Goal: Task Accomplishment & Management: Use online tool/utility

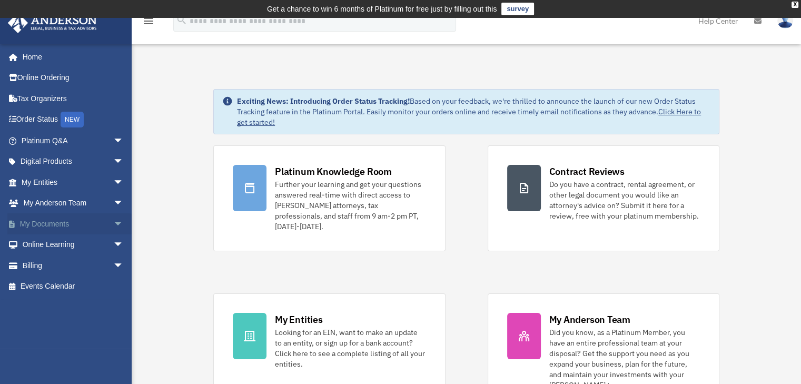
click at [67, 224] on link "My Documents arrow_drop_down" at bounding box center [73, 223] width 132 height 21
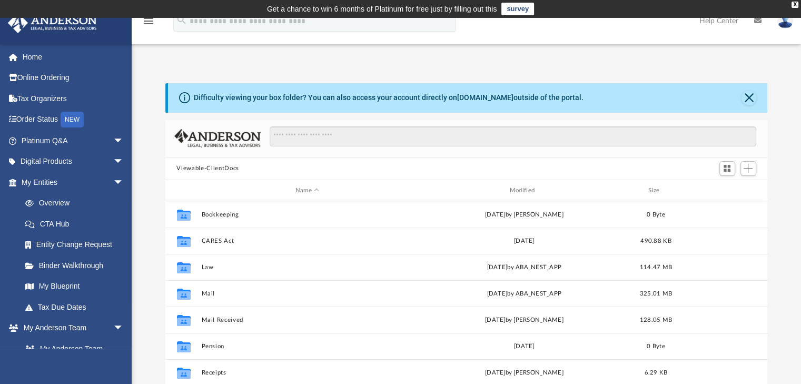
scroll to position [231, 594]
click at [523, 76] on div "Difficulty viewing your box folder? You can also access your account directly o…" at bounding box center [466, 240] width 669 height 358
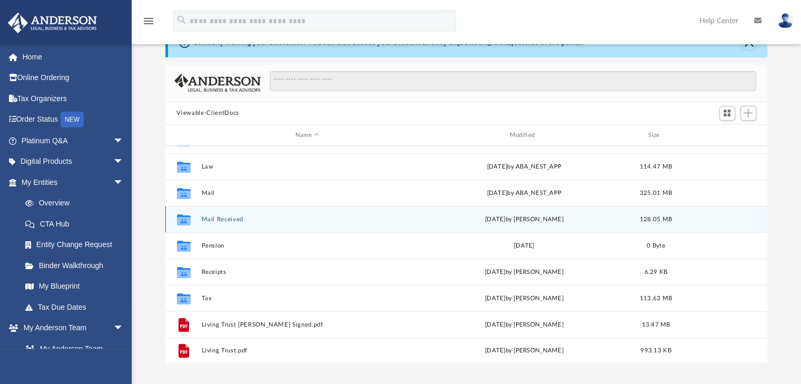
scroll to position [105, 0]
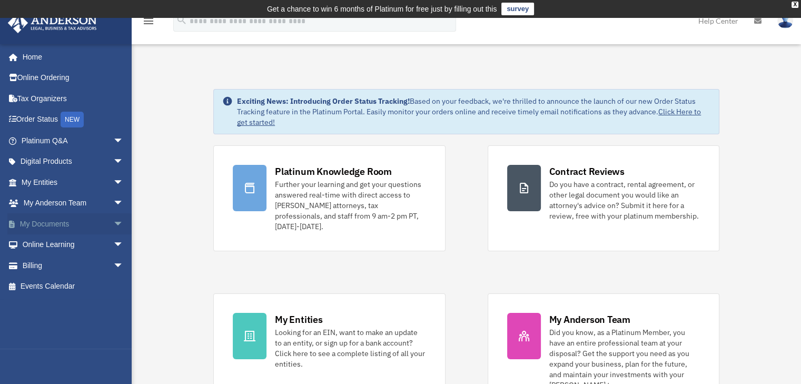
click at [113, 225] on span "arrow_drop_down" at bounding box center [123, 224] width 21 height 22
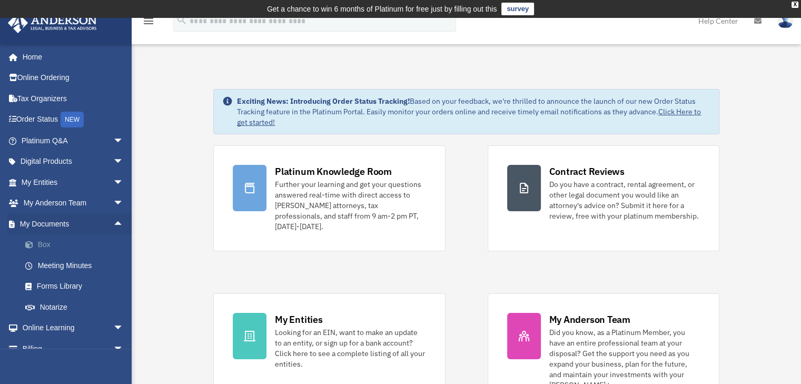
click at [84, 247] on link "Box" at bounding box center [77, 244] width 125 height 21
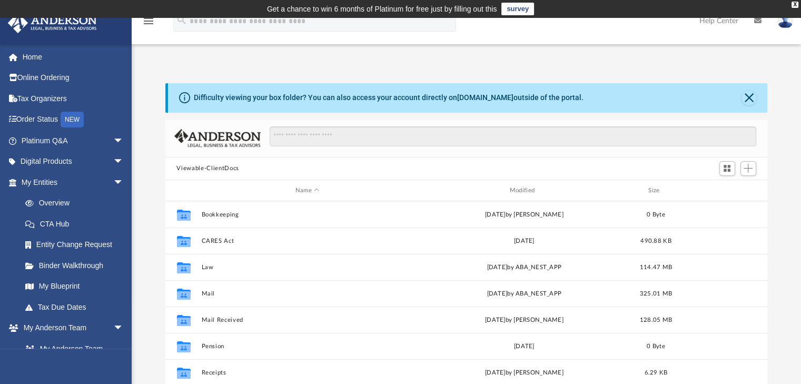
scroll to position [53, 0]
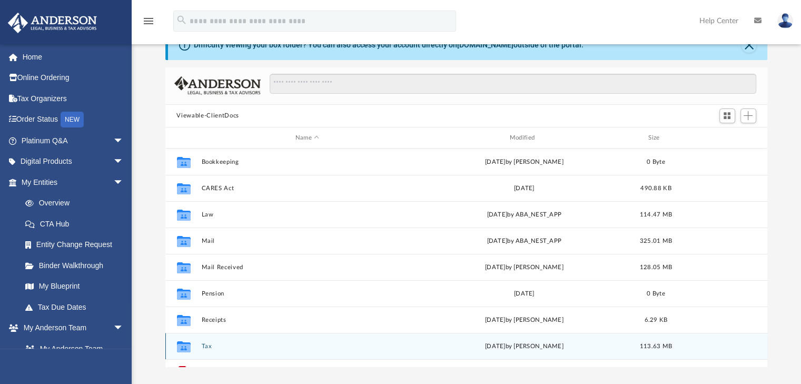
click at [205, 345] on button "Tax" at bounding box center [307, 346] width 212 height 7
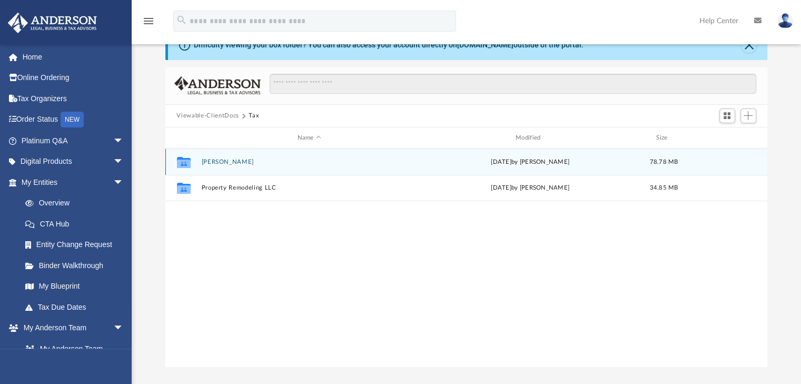
click at [234, 157] on div "Collaborated Folder Khan, Keisha Sat Sep 27 2025 by Chad Sykes 78.78 MB" at bounding box center [466, 161] width 602 height 26
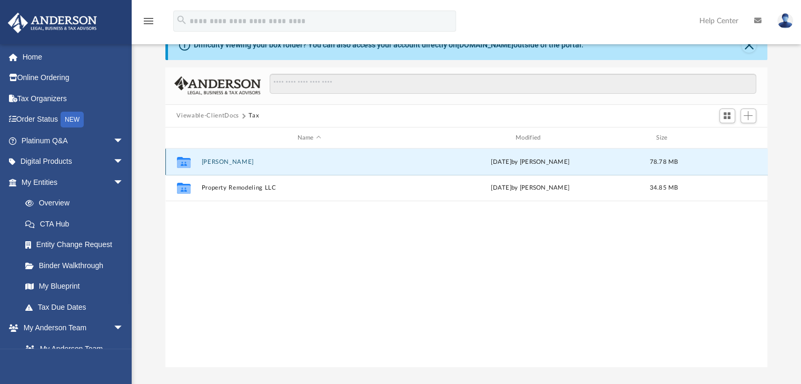
click at [233, 158] on button "Khan, Keisha" at bounding box center [309, 161] width 216 height 7
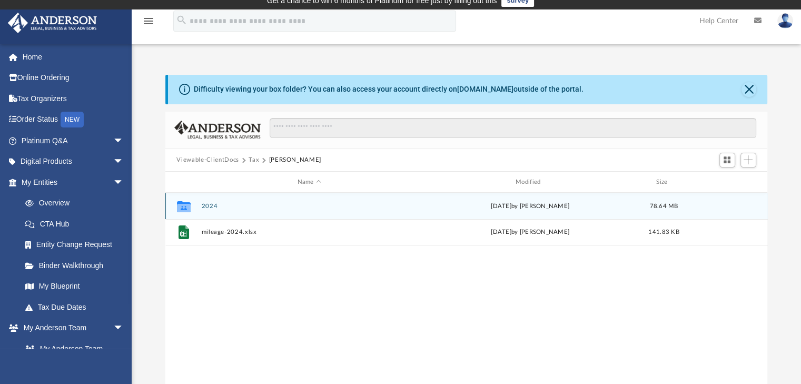
scroll to position [0, 0]
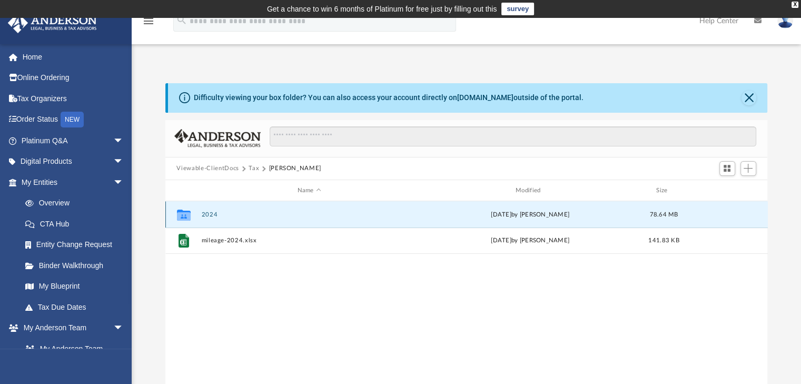
click at [207, 213] on button "2024" at bounding box center [309, 214] width 216 height 7
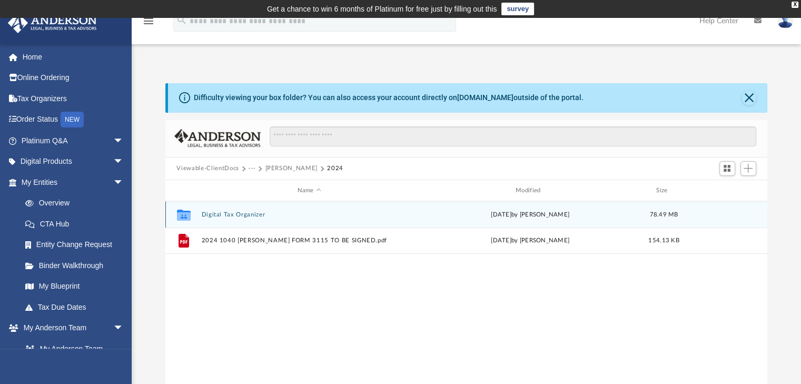
click at [238, 215] on button "Digital Tax Organizer" at bounding box center [309, 214] width 216 height 7
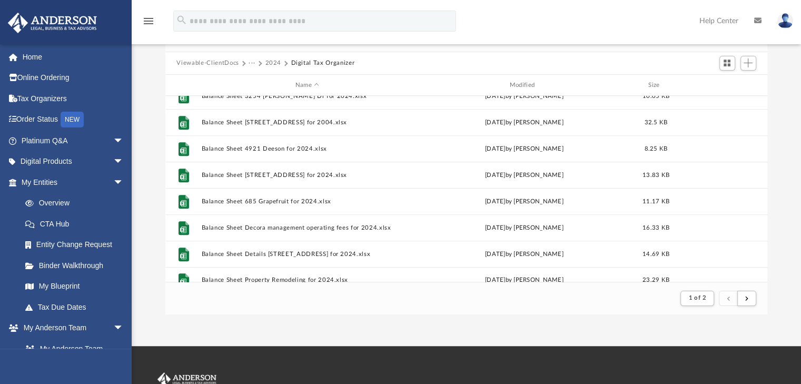
scroll to position [603, 0]
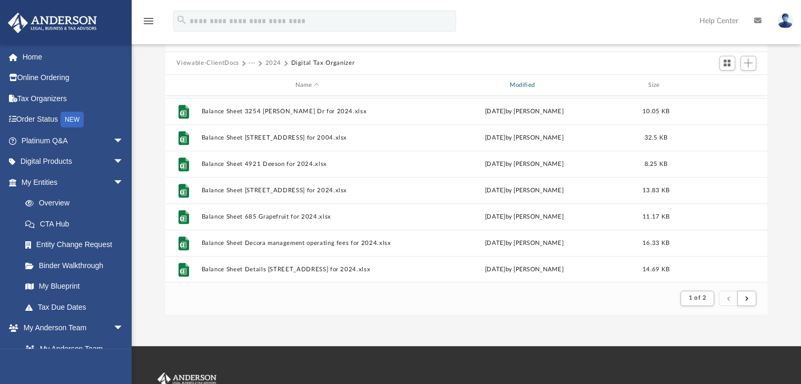
click at [531, 83] on div "Modified" at bounding box center [523, 85] width 212 height 9
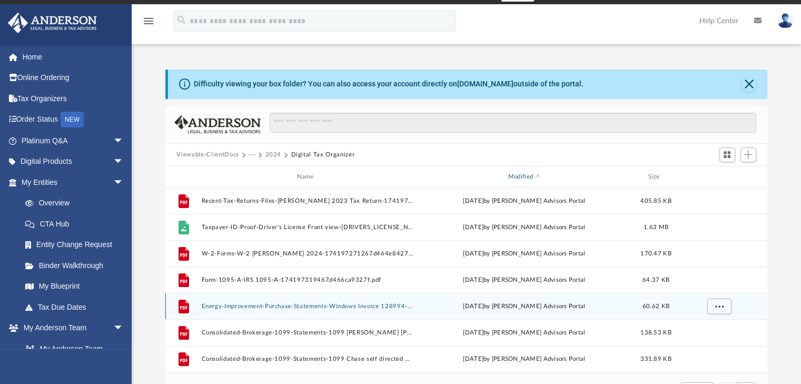
scroll to position [0, 0]
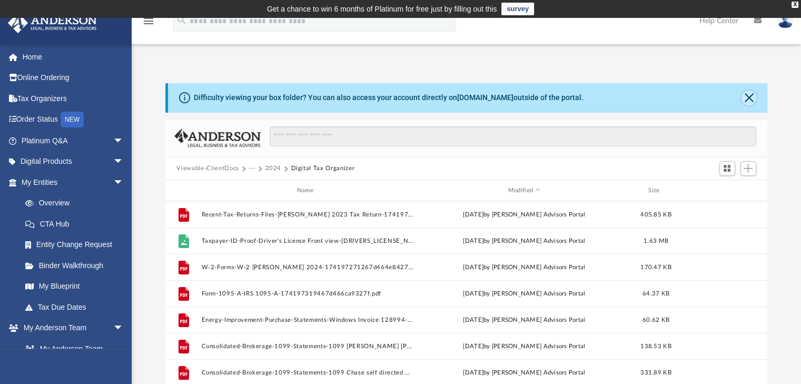
click at [747, 96] on button "Close" at bounding box center [748, 98] width 15 height 15
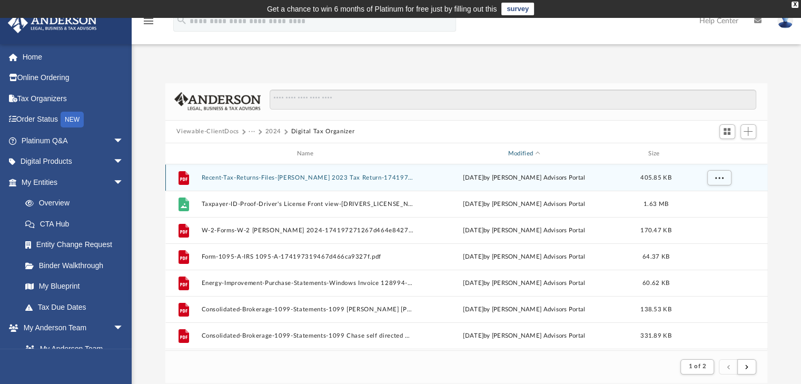
drag, startPoint x: 533, startPoint y: 157, endPoint x: 553, endPoint y: 178, distance: 28.7
click at [533, 157] on div "Modified" at bounding box center [523, 153] width 212 height 9
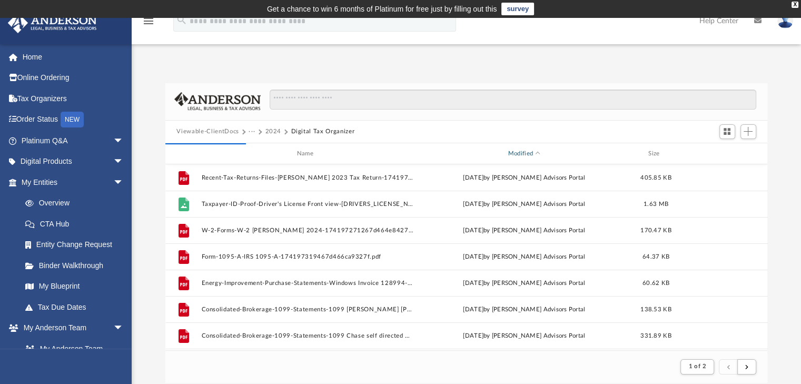
click at [527, 152] on div "Modified" at bounding box center [523, 153] width 212 height 9
click at [536, 151] on div "Modified" at bounding box center [523, 153] width 212 height 9
click at [537, 152] on span "Modified" at bounding box center [537, 154] width 4 height 4
click at [539, 156] on div "Modified" at bounding box center [523, 153] width 212 height 9
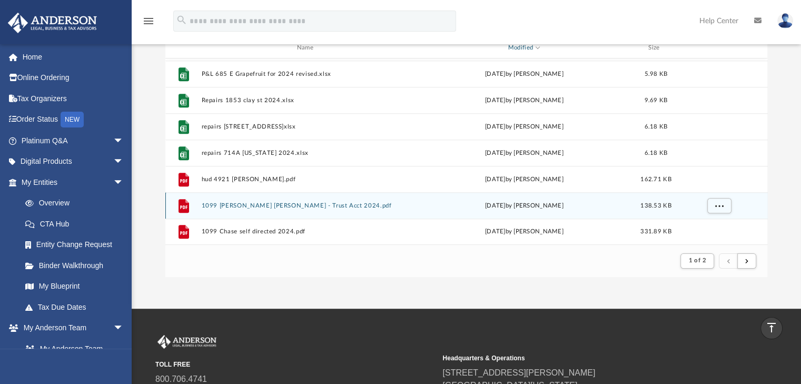
scroll to position [105, 0]
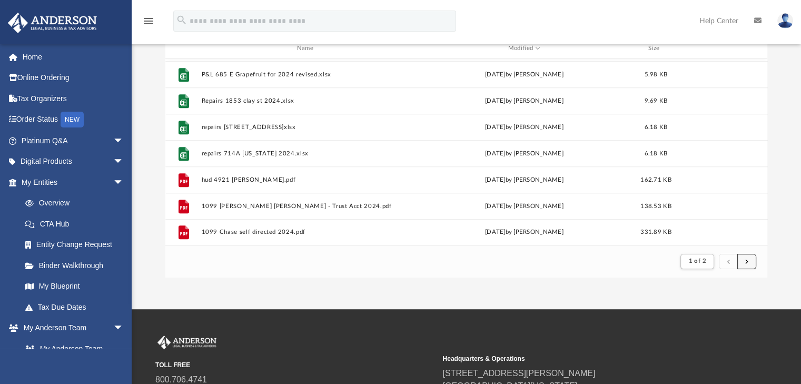
click at [748, 262] on button "submit" at bounding box center [746, 261] width 19 height 15
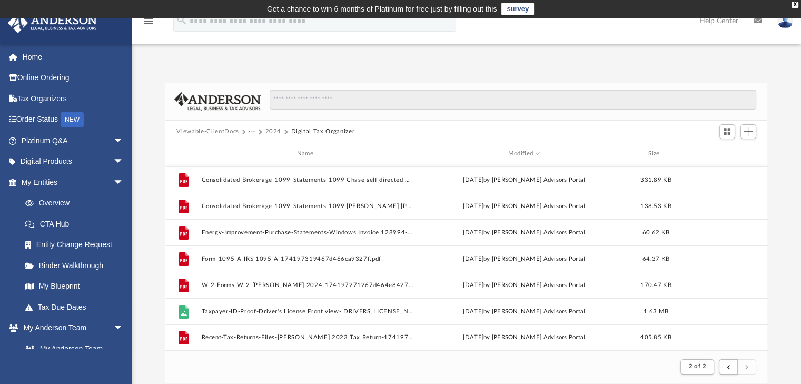
scroll to position [219, 0]
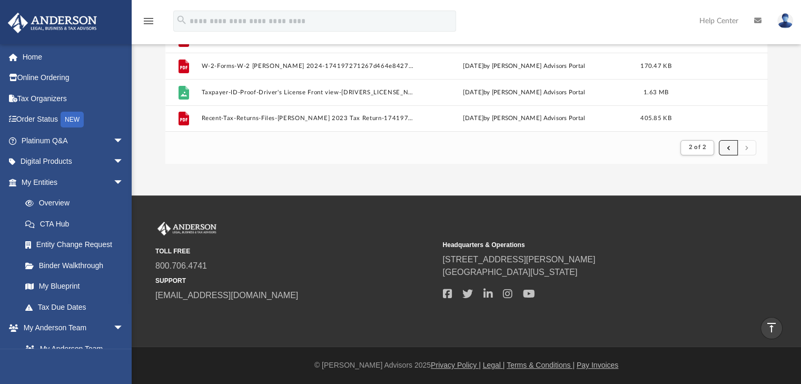
click at [723, 148] on button "submit" at bounding box center [728, 147] width 19 height 15
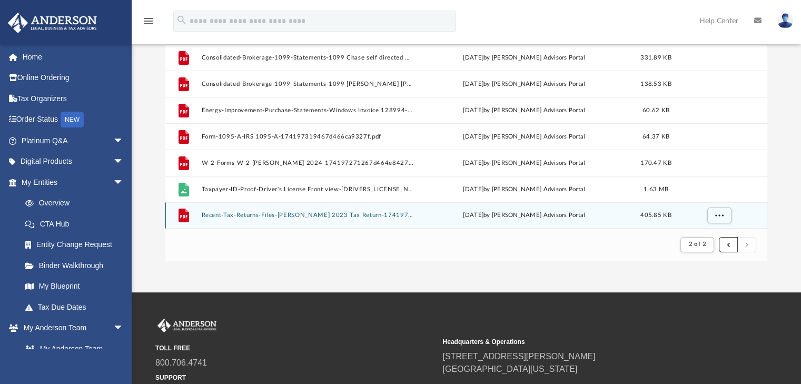
scroll to position [166, 0]
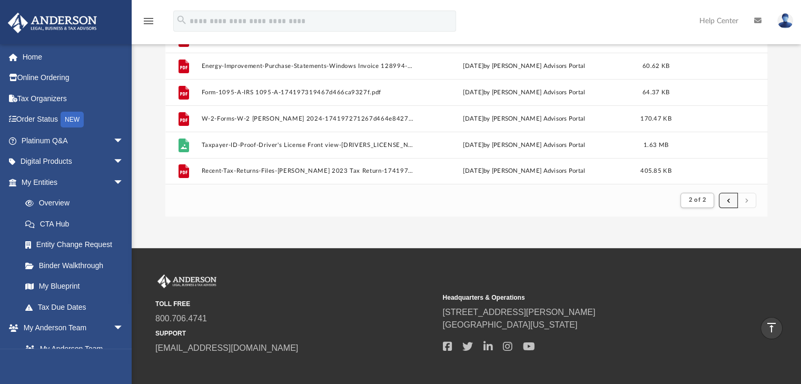
click at [729, 201] on span "submit" at bounding box center [727, 200] width 3 height 6
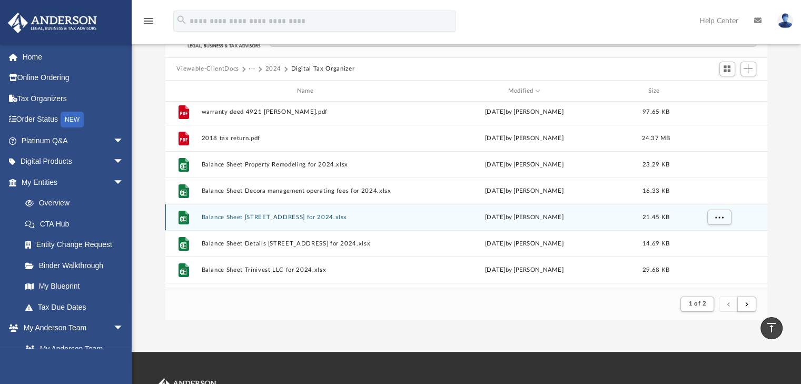
scroll to position [61, 0]
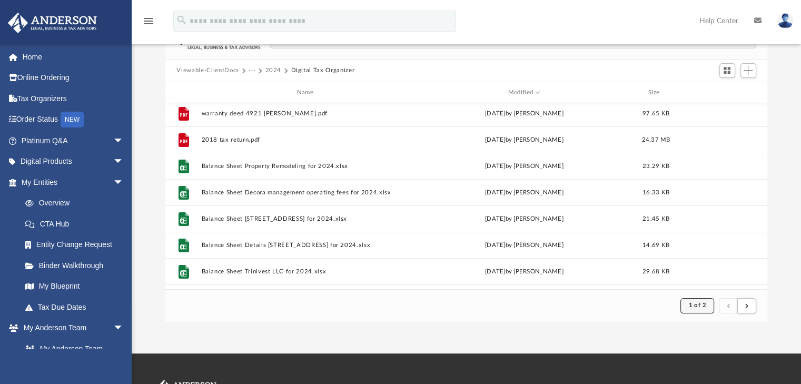
click at [693, 307] on span "1 of 2" at bounding box center [696, 305] width 17 height 6
click at [633, 321] on footer "1 of 2" at bounding box center [466, 305] width 602 height 32
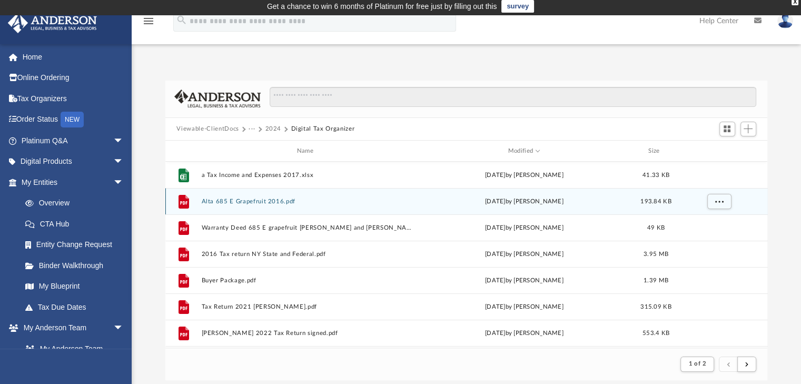
scroll to position [0, 0]
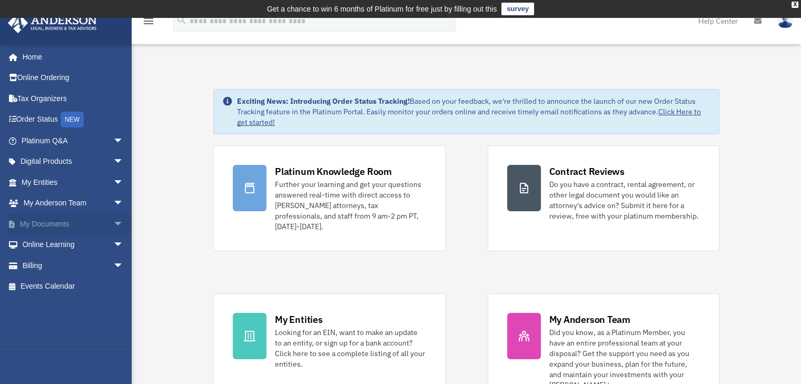
click at [94, 231] on link "My Documents arrow_drop_down" at bounding box center [73, 223] width 132 height 21
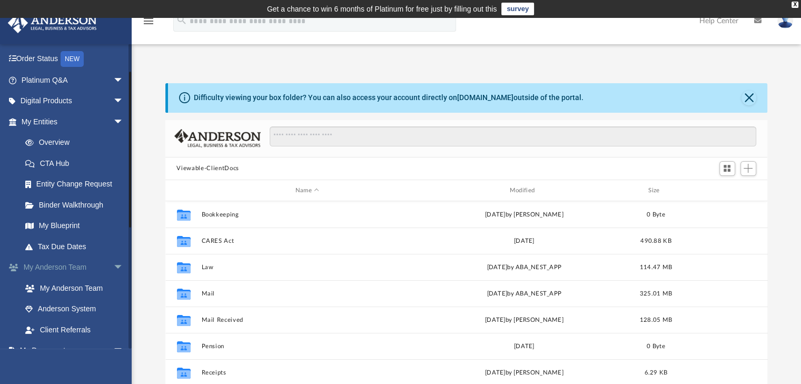
scroll to position [53, 0]
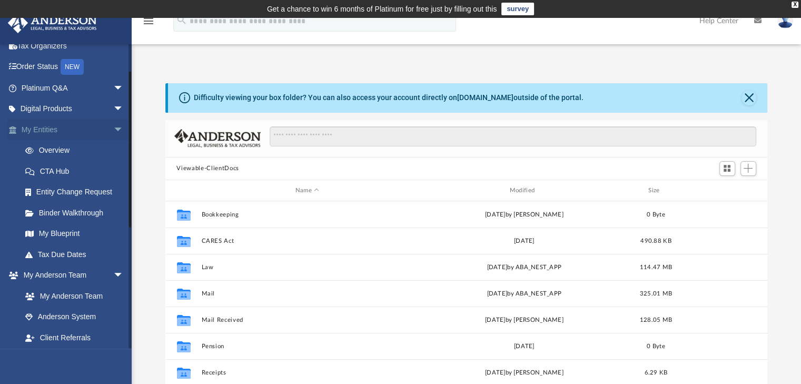
click at [113, 129] on span "arrow_drop_down" at bounding box center [123, 130] width 21 height 22
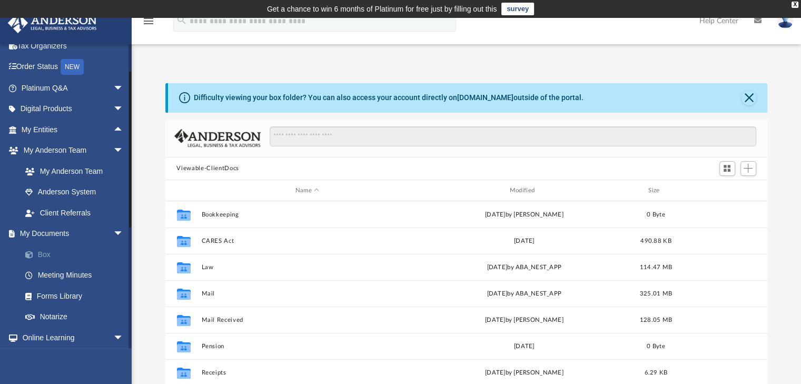
click at [46, 254] on link "Box" at bounding box center [77, 254] width 125 height 21
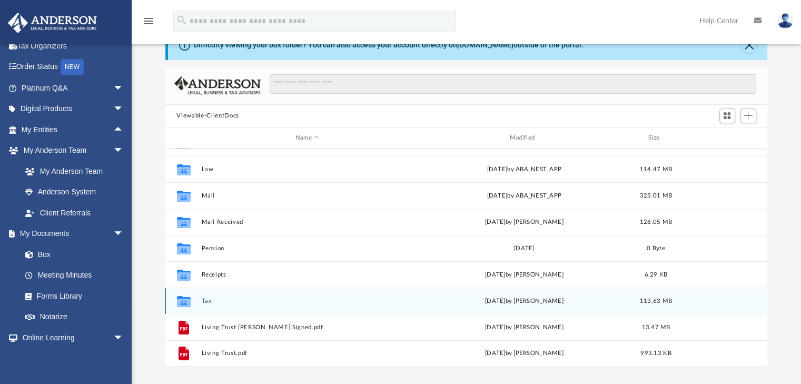
click at [207, 300] on button "Tax" at bounding box center [307, 300] width 212 height 7
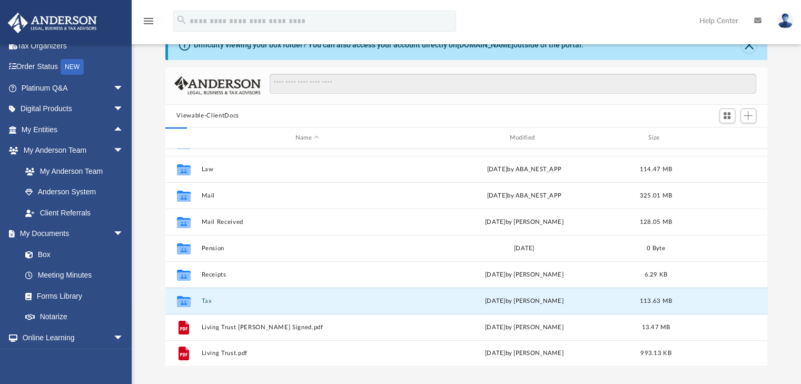
scroll to position [0, 0]
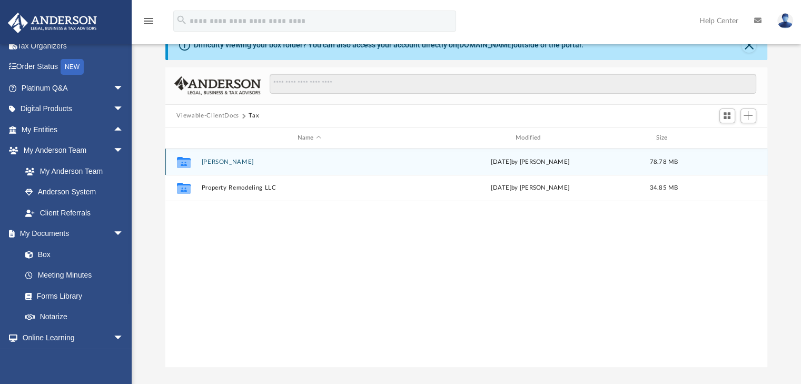
click at [221, 159] on button "Khan, Keisha" at bounding box center [309, 161] width 216 height 7
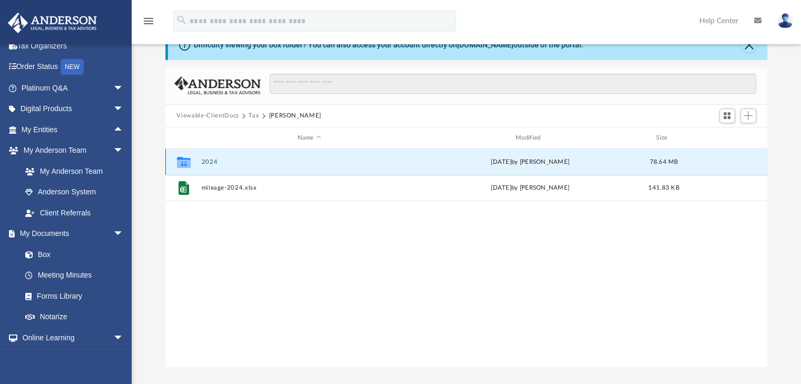
click at [214, 159] on button "2024" at bounding box center [309, 161] width 216 height 7
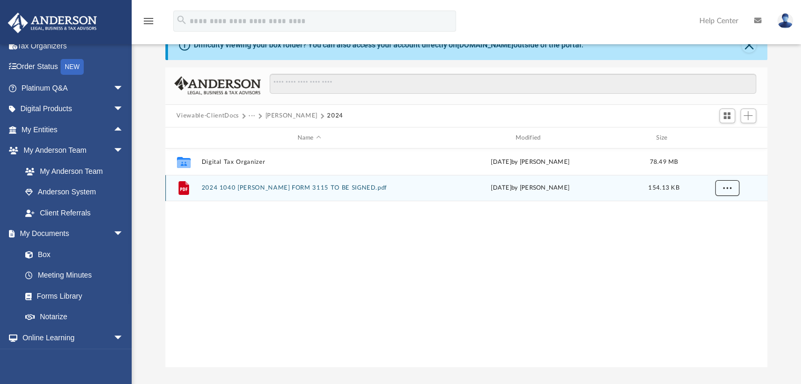
click at [731, 189] on button "More options" at bounding box center [726, 189] width 24 height 16
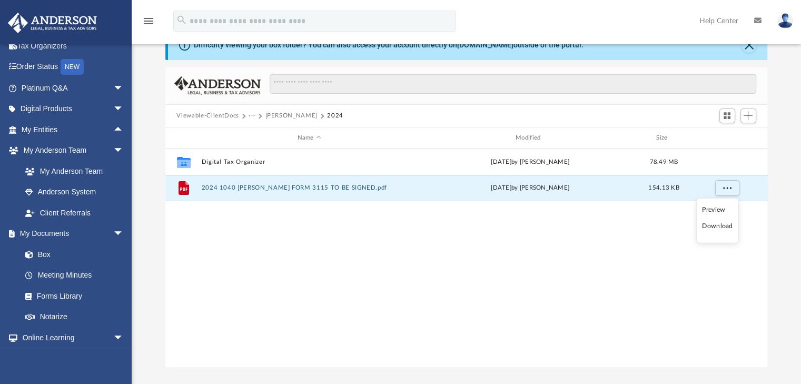
click at [720, 226] on li "Download" at bounding box center [717, 226] width 31 height 11
click at [731, 189] on button "More options" at bounding box center [726, 189] width 24 height 16
click at [718, 226] on li "Download" at bounding box center [717, 226] width 31 height 11
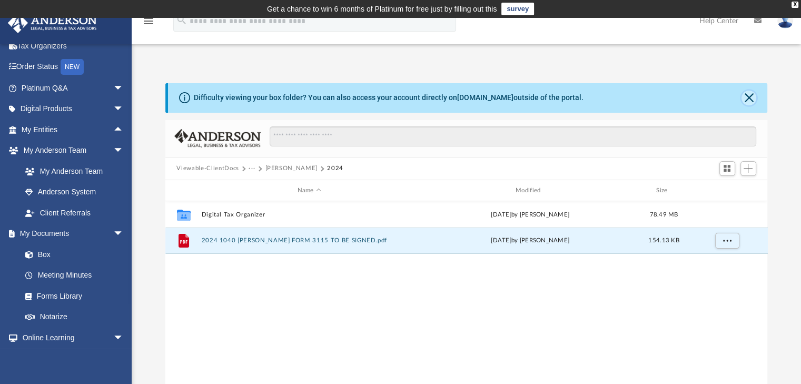
click at [744, 98] on button "Close" at bounding box center [748, 98] width 15 height 15
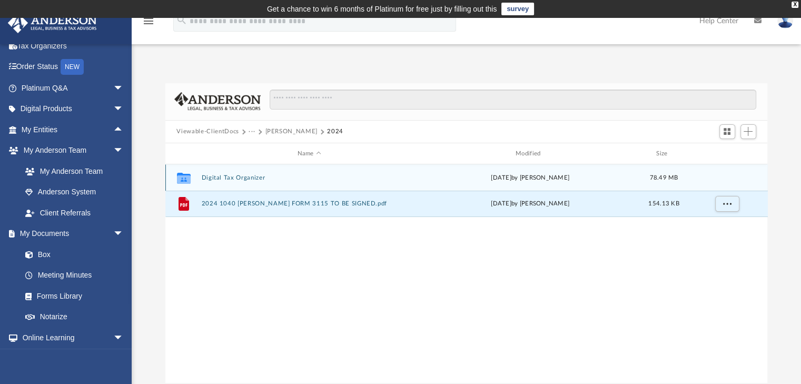
click at [241, 179] on button "Digital Tax Organizer" at bounding box center [309, 177] width 216 height 7
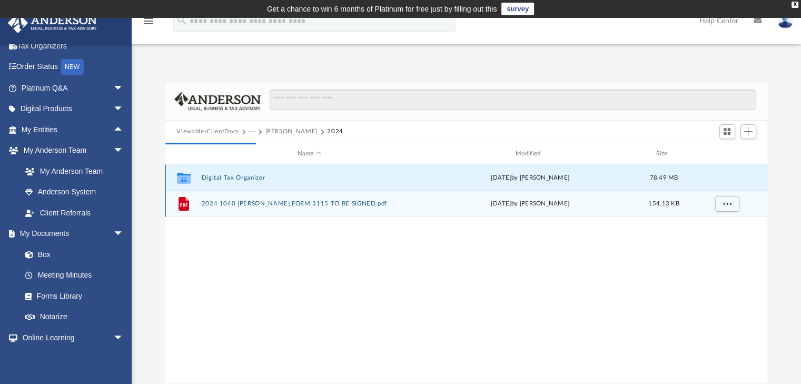
scroll to position [199, 594]
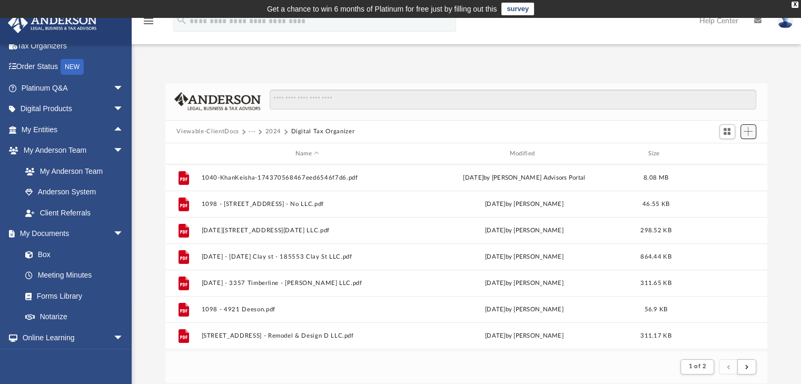
click at [752, 134] on span "Add" at bounding box center [747, 131] width 9 height 9
click at [724, 155] on li "Upload" at bounding box center [733, 152] width 34 height 11
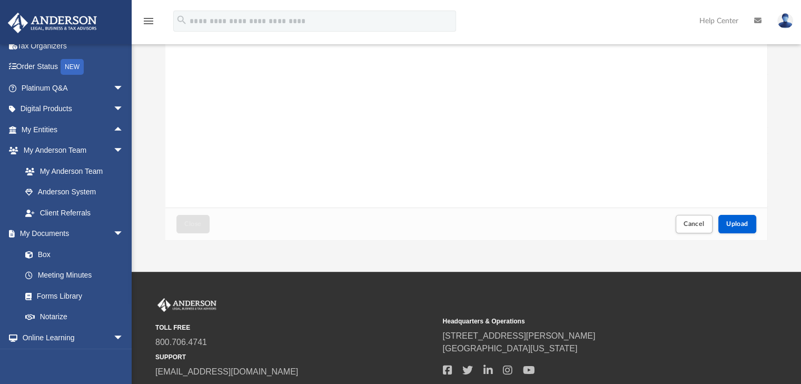
scroll to position [158, 0]
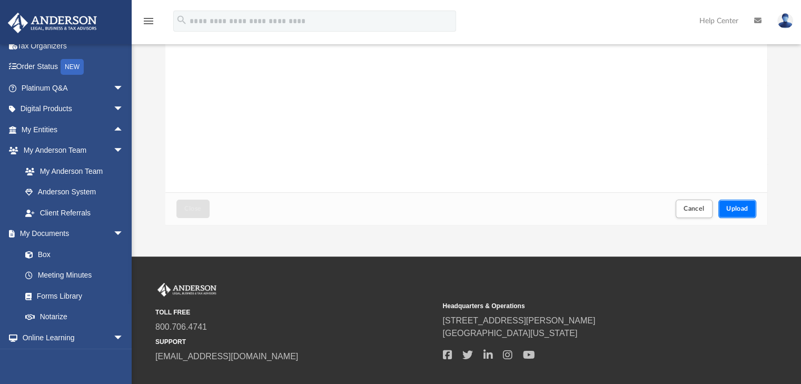
click at [739, 207] on span "Upload" at bounding box center [737, 208] width 22 height 6
click at [506, 164] on div "Success! Your files have been uploaded. Select More Files" at bounding box center [466, 58] width 602 height 267
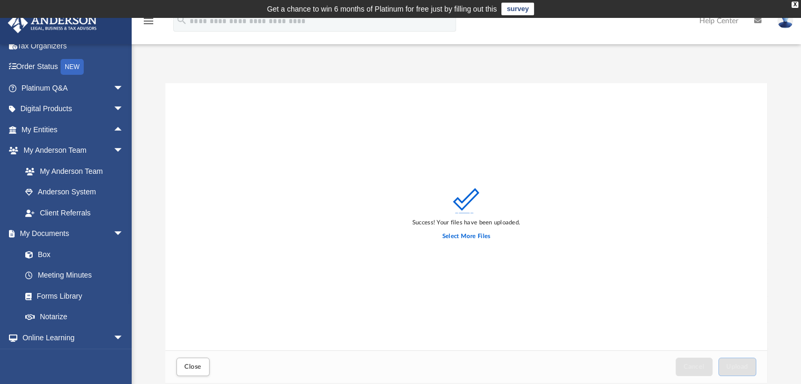
scroll to position [53, 0]
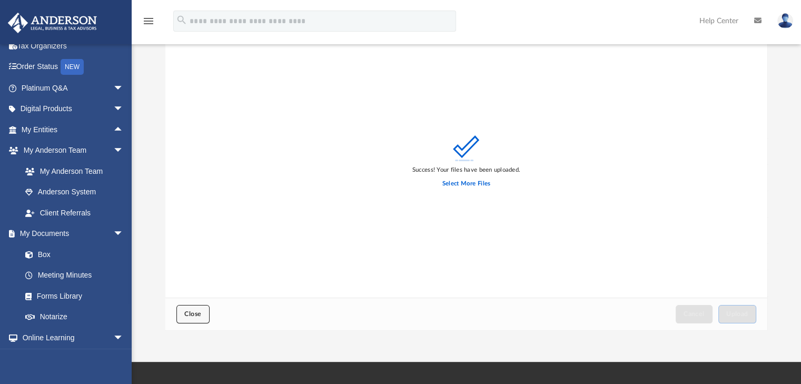
click at [193, 320] on button "Close" at bounding box center [192, 314] width 33 height 18
